Goal: Download file/media

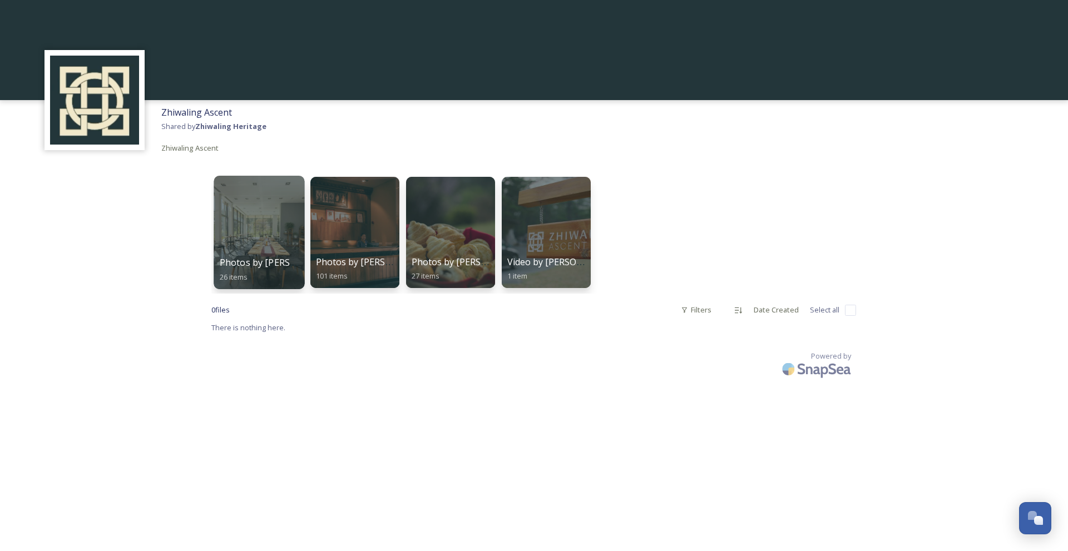
click at [249, 229] on div at bounding box center [259, 232] width 91 height 113
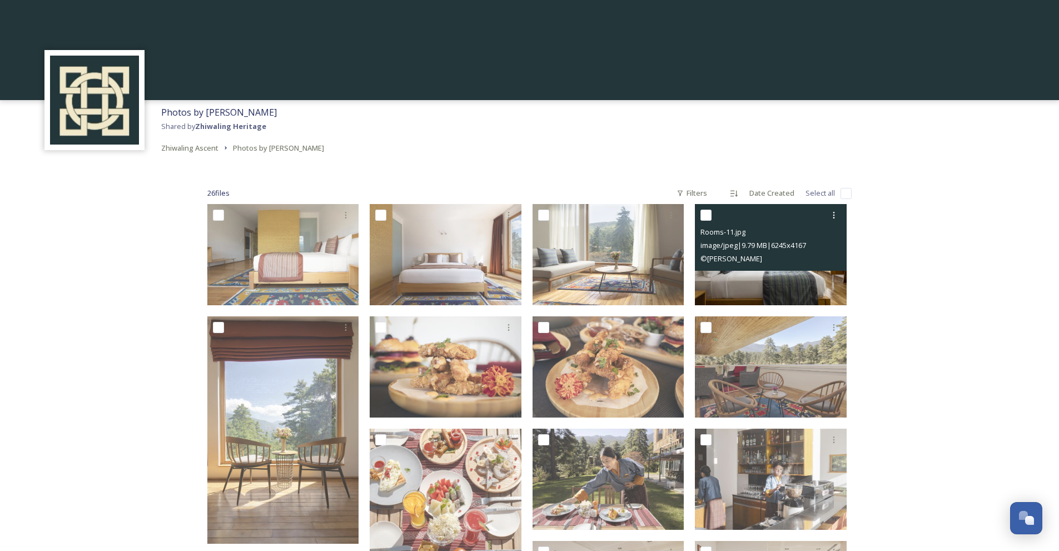
click at [784, 275] on img at bounding box center [771, 254] width 152 height 101
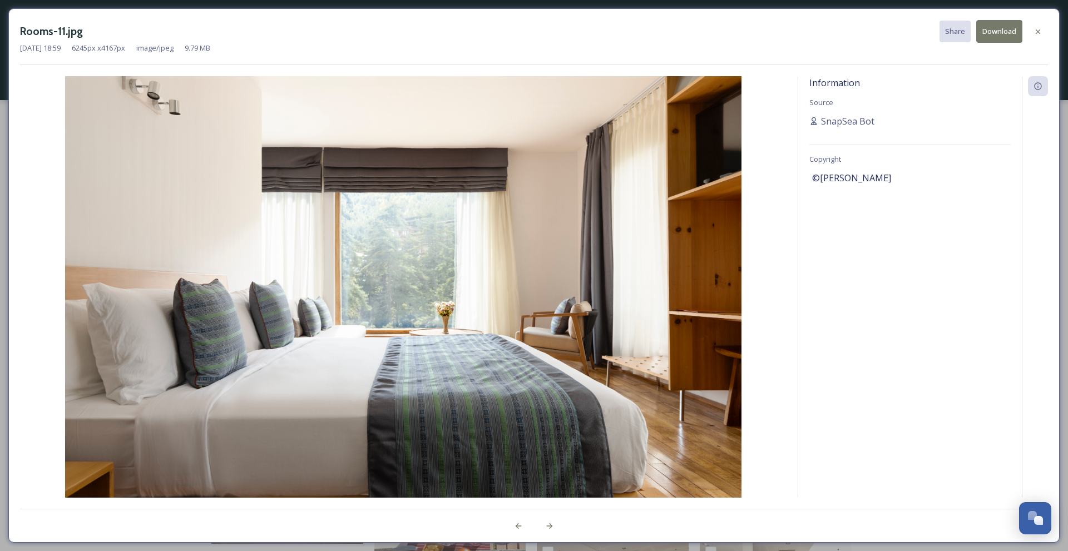
click at [1002, 36] on button "Download" at bounding box center [999, 31] width 46 height 23
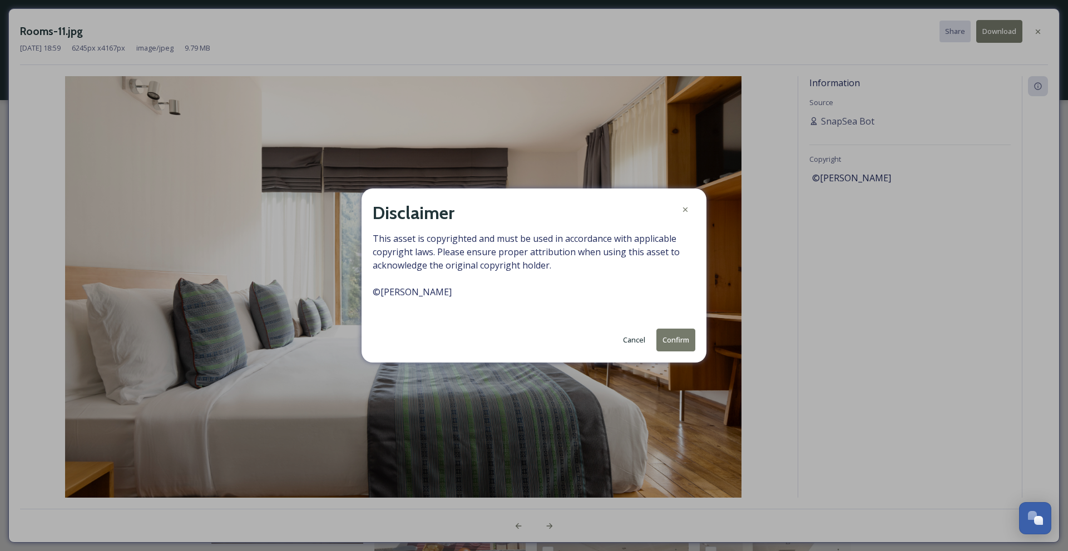
click at [678, 340] on button "Confirm" at bounding box center [675, 340] width 39 height 23
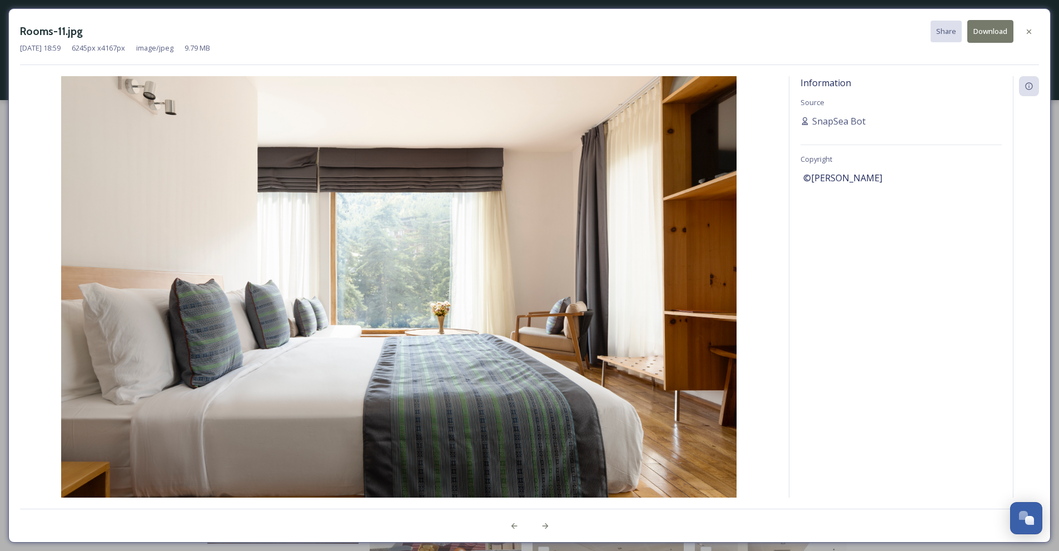
click at [999, 32] on button "Download" at bounding box center [991, 31] width 46 height 23
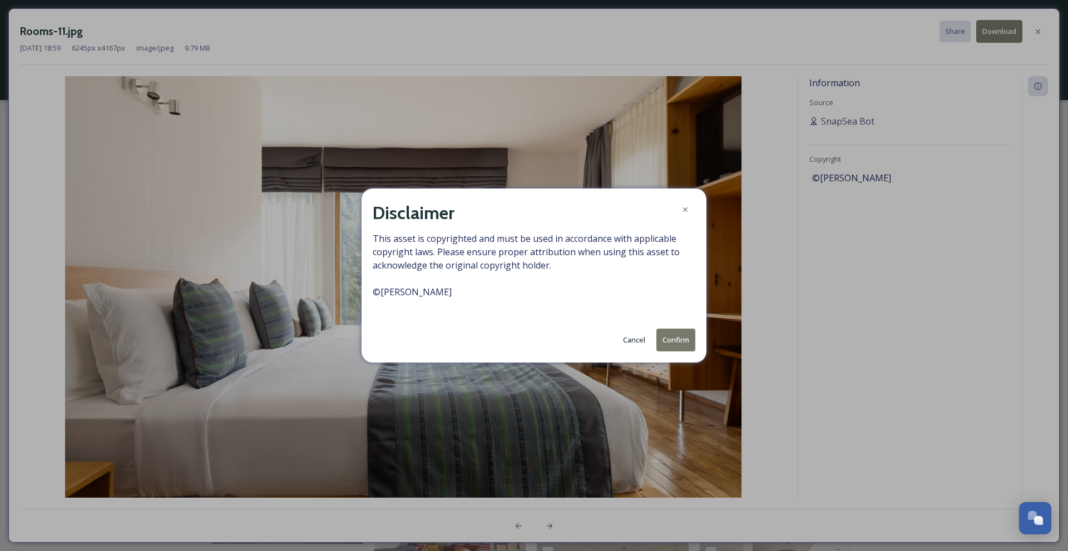
click at [692, 344] on button "Confirm" at bounding box center [675, 340] width 39 height 23
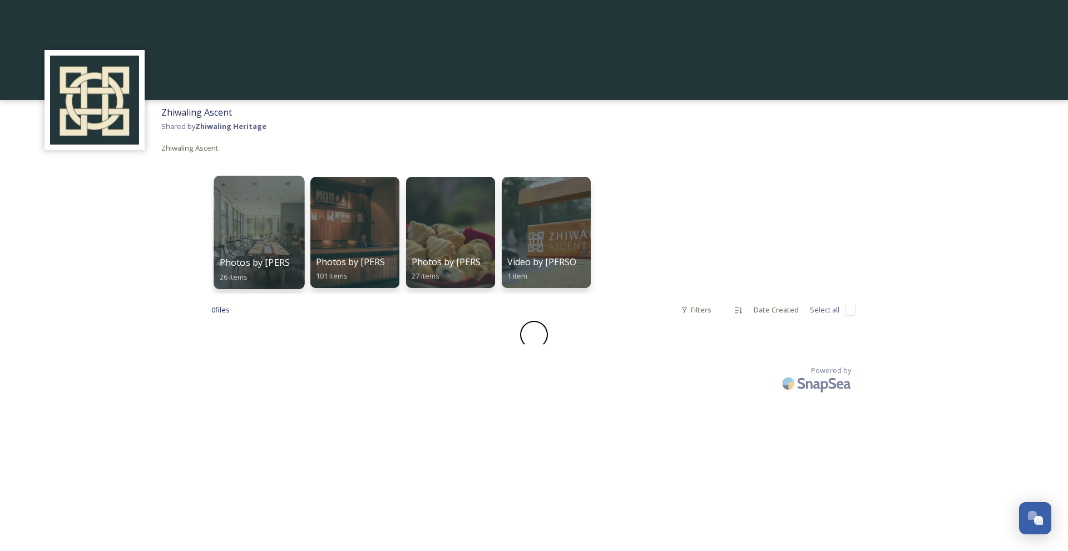
click at [259, 232] on div at bounding box center [259, 232] width 91 height 113
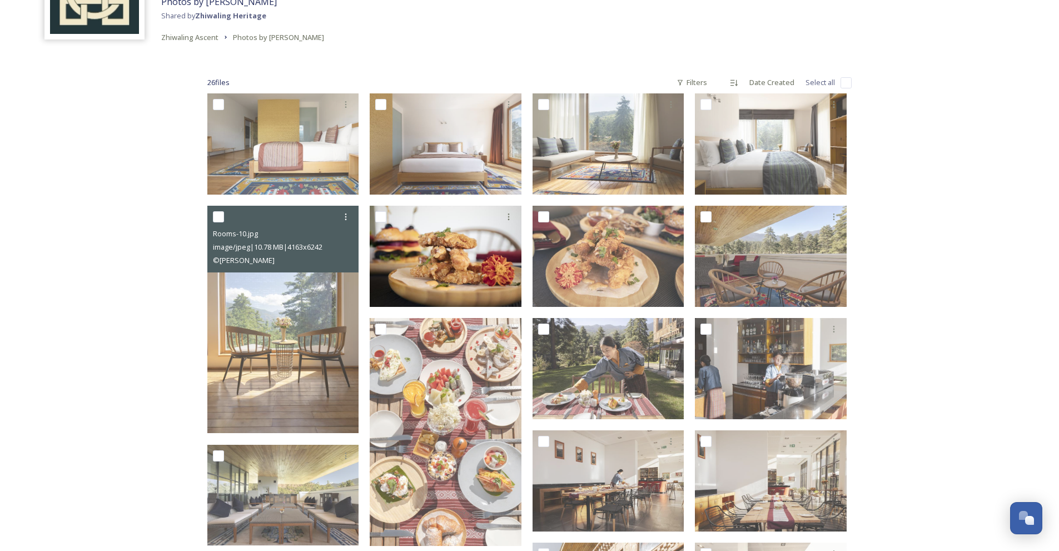
scroll to position [111, 0]
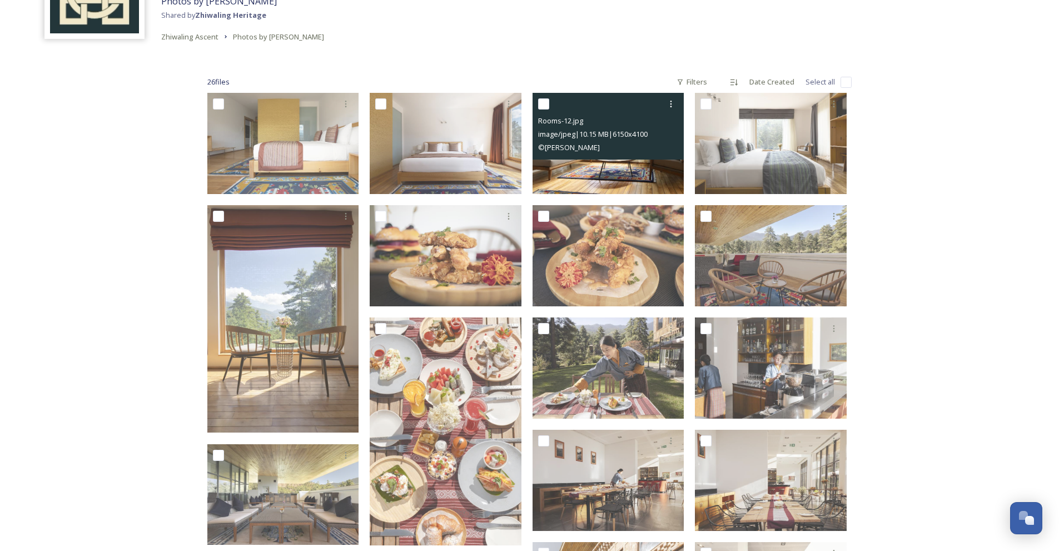
click at [589, 174] on img at bounding box center [609, 143] width 152 height 101
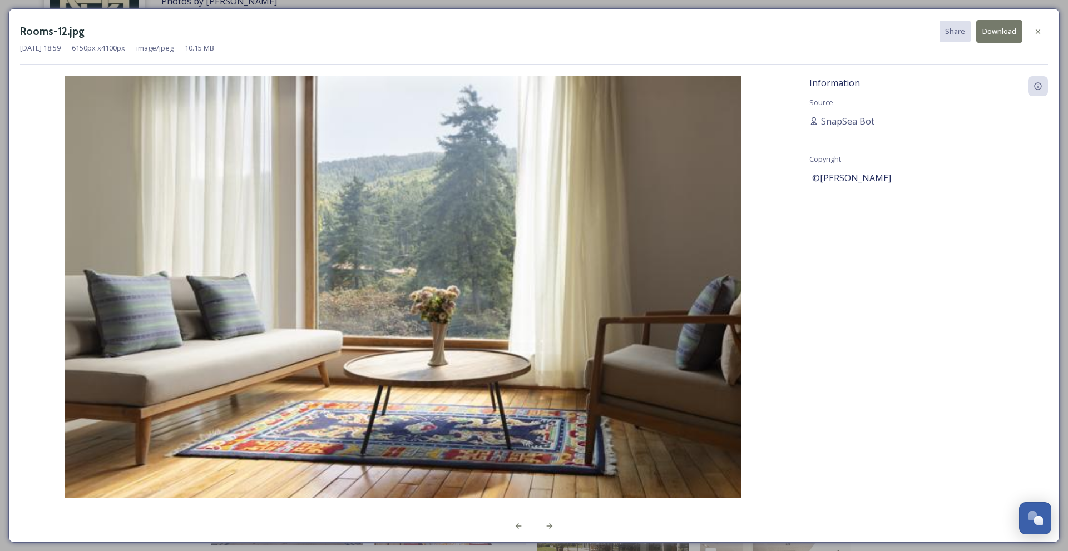
click at [990, 36] on button "Download" at bounding box center [999, 31] width 46 height 23
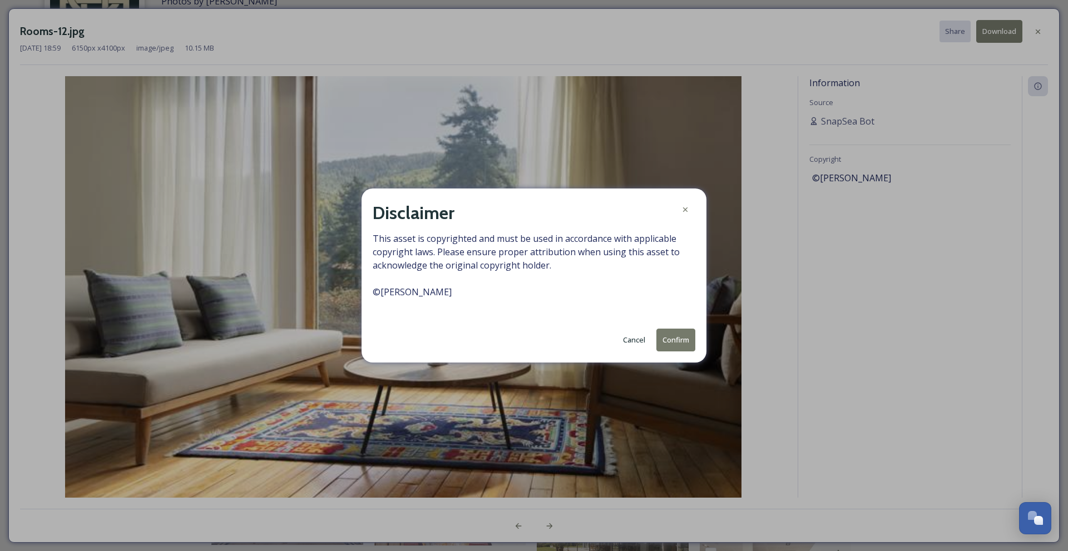
click at [679, 343] on button "Confirm" at bounding box center [675, 340] width 39 height 23
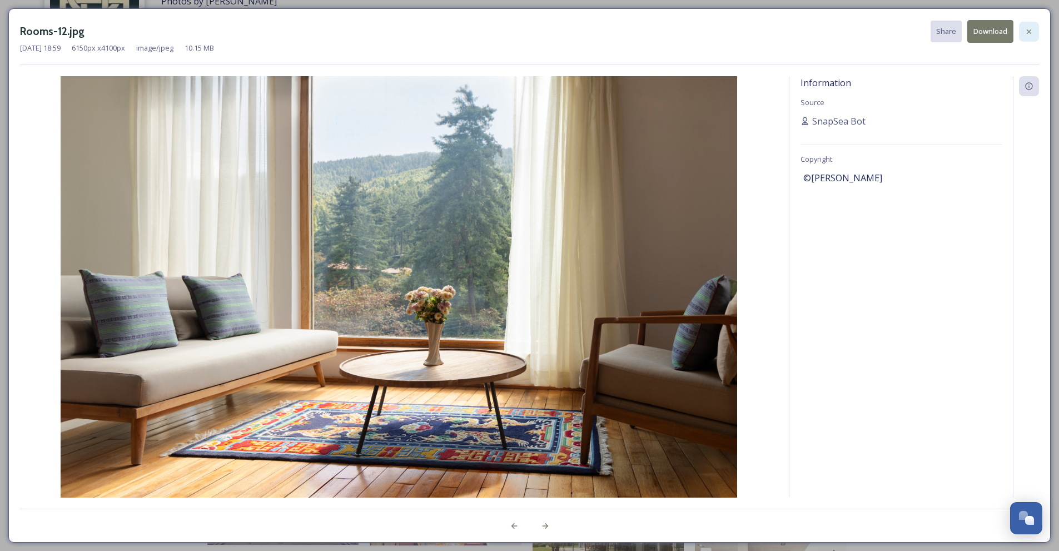
click at [1028, 31] on icon at bounding box center [1029, 31] width 9 height 9
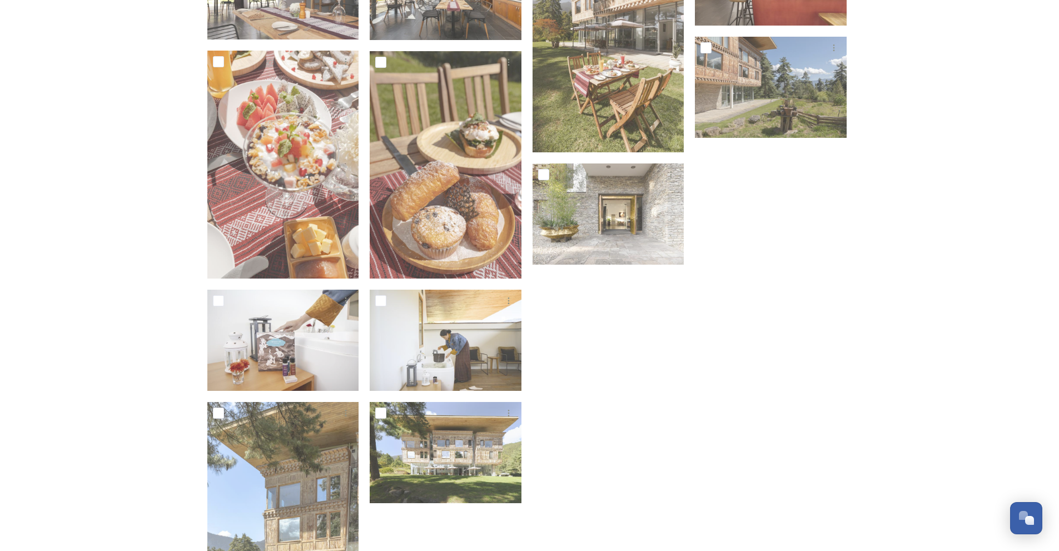
scroll to position [662, 0]
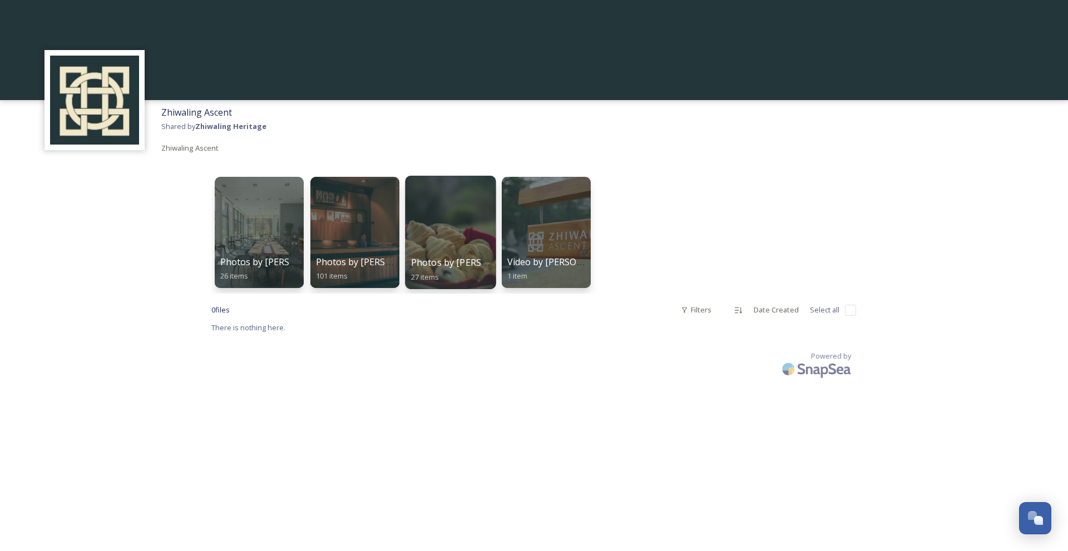
click at [472, 265] on span "Photos by [PERSON_NAME]" at bounding box center [470, 262] width 118 height 12
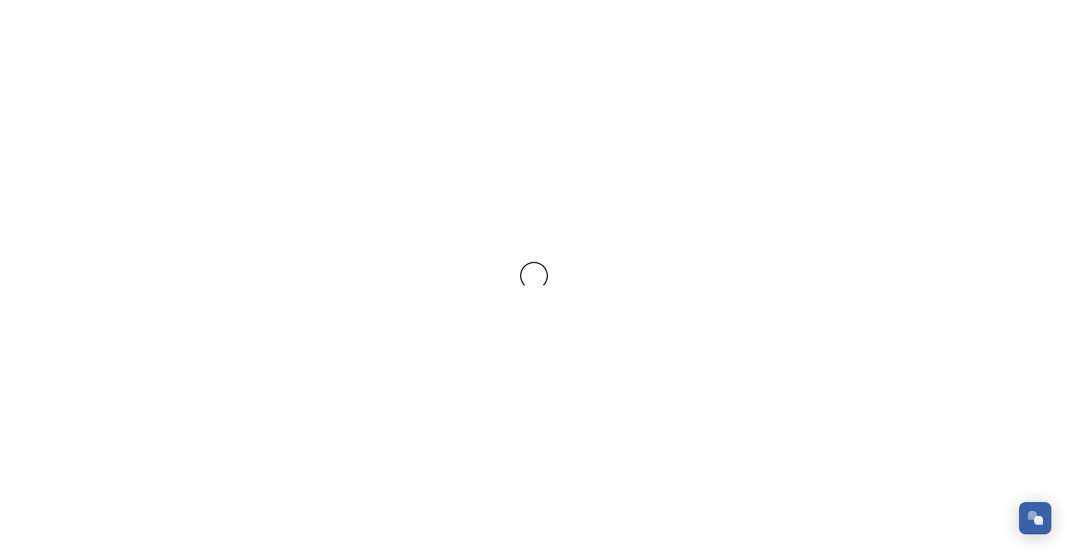
click at [472, 265] on div at bounding box center [534, 276] width 1068 height 28
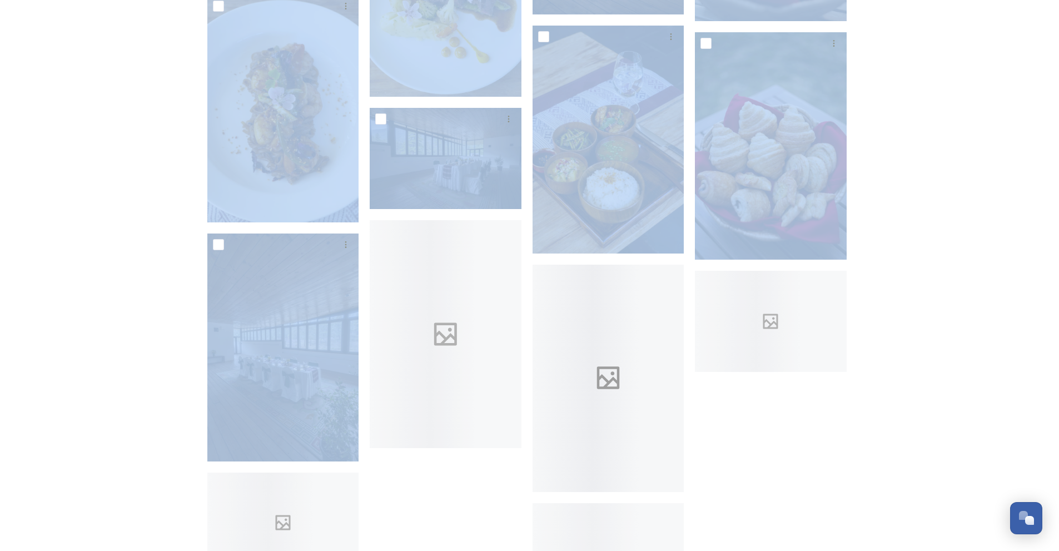
scroll to position [1259, 0]
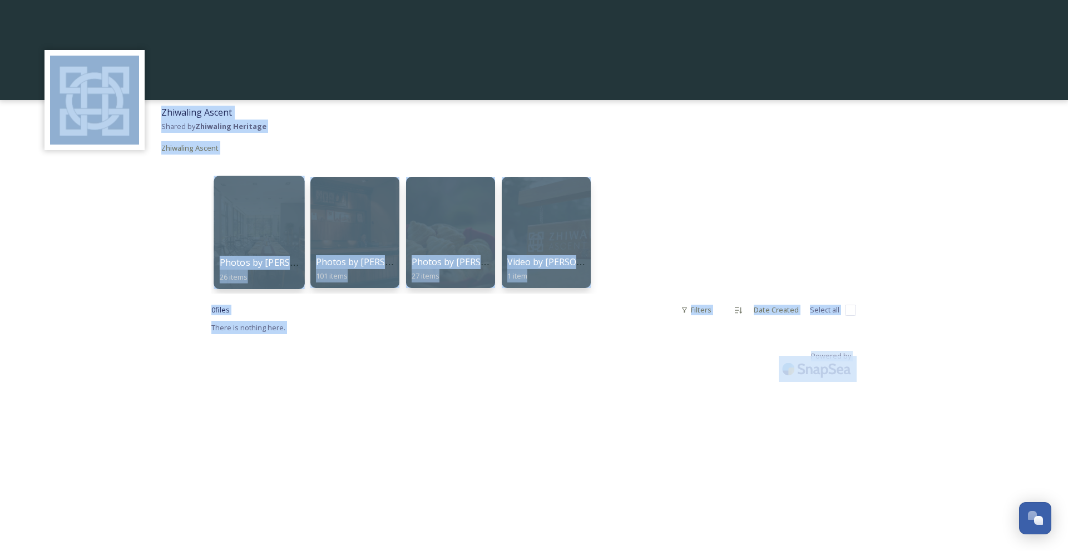
click at [268, 229] on div at bounding box center [259, 232] width 91 height 113
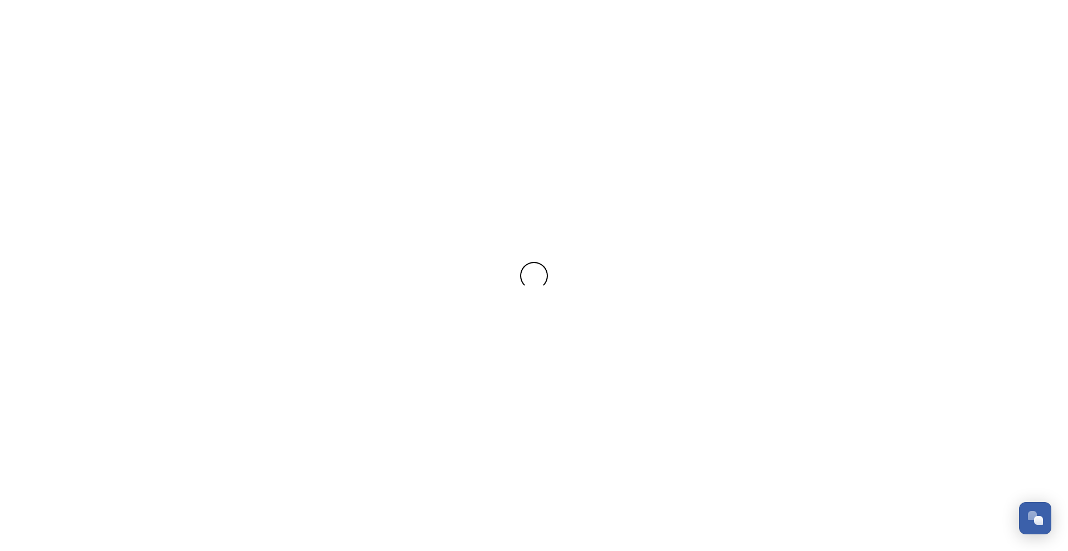
click at [268, 229] on div at bounding box center [534, 275] width 1068 height 551
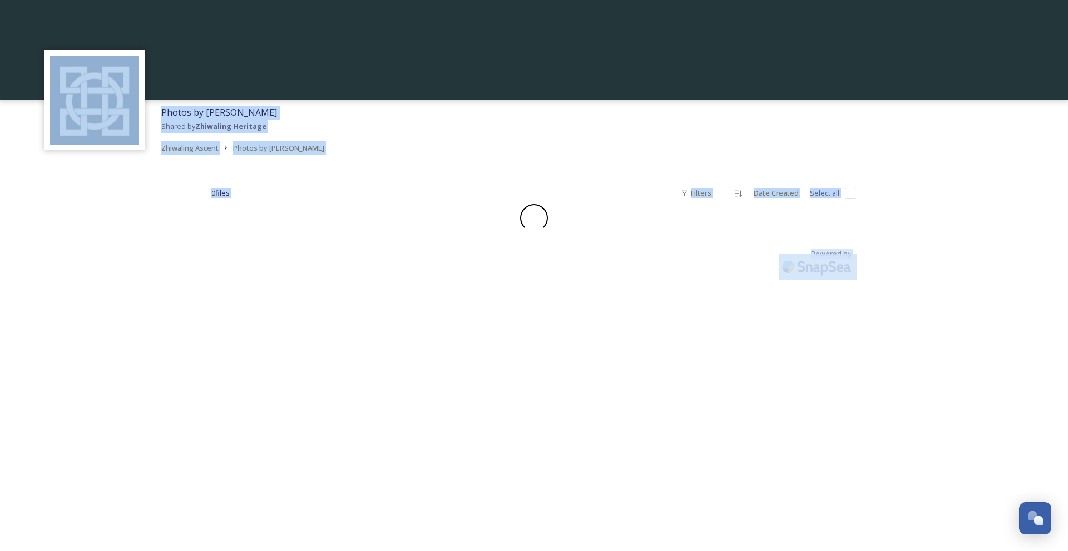
click at [50, 300] on div "Photos by [PERSON_NAME] by Zhiwaling Heritage Zhiwaling Ascent Photos by [PERSO…" at bounding box center [534, 275] width 1068 height 551
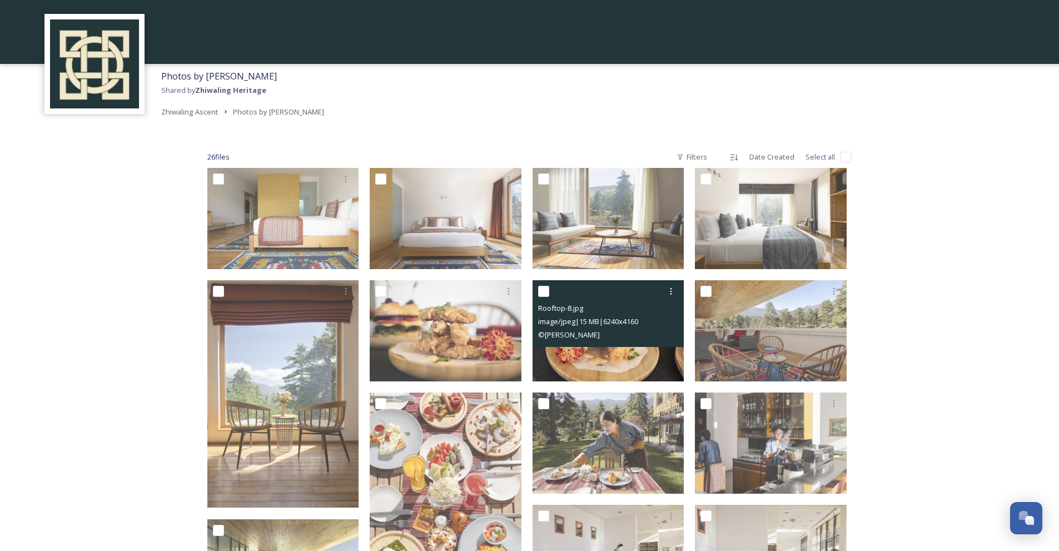
scroll to position [56, 0]
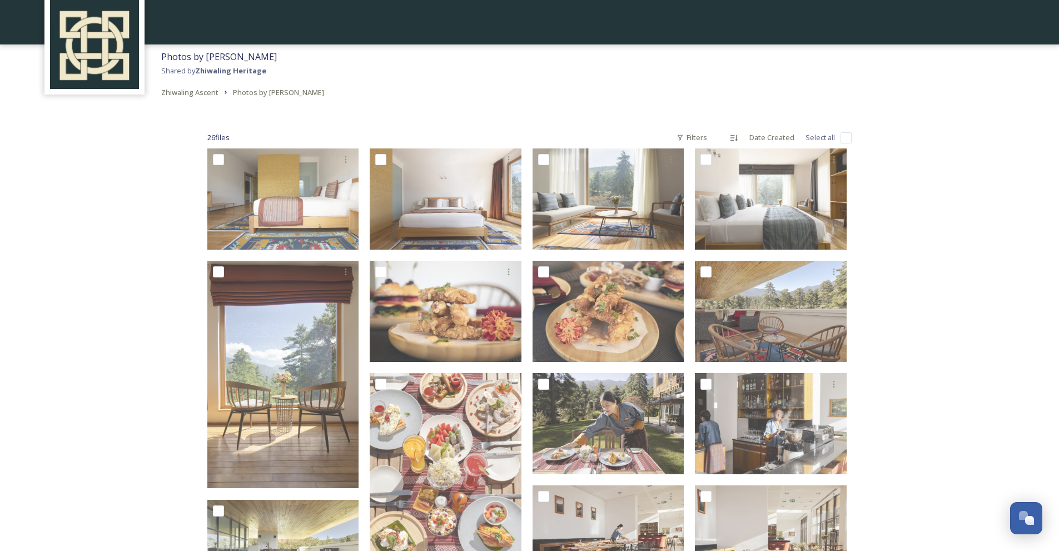
click at [988, 407] on div "Photos by [PERSON_NAME] by Zhiwaling Heritage Zhiwaling Ascent Photos by [PERSO…" at bounding box center [529, 494] width 1059 height 1100
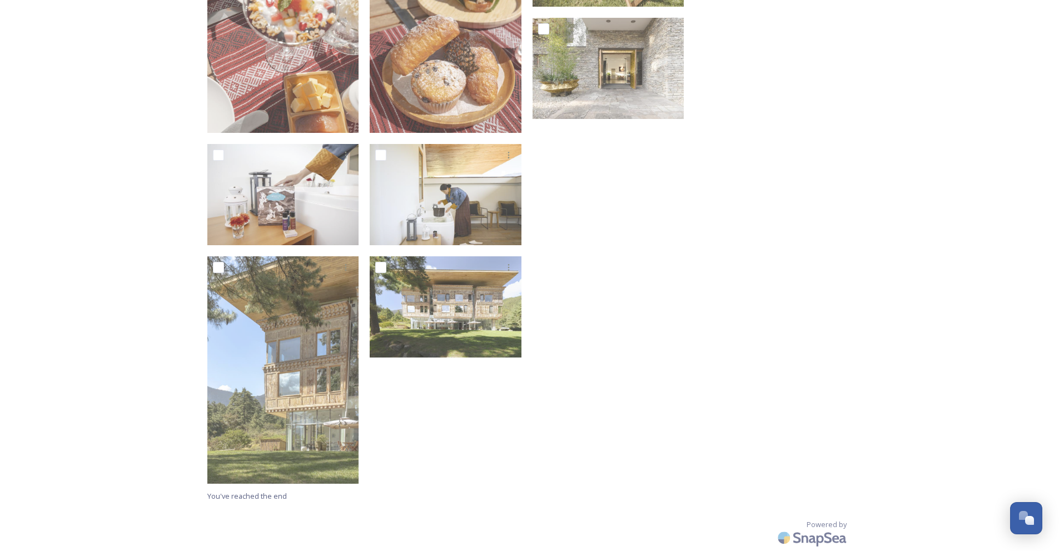
scroll to position [551, 0]
